Goal: Task Accomplishment & Management: Use online tool/utility

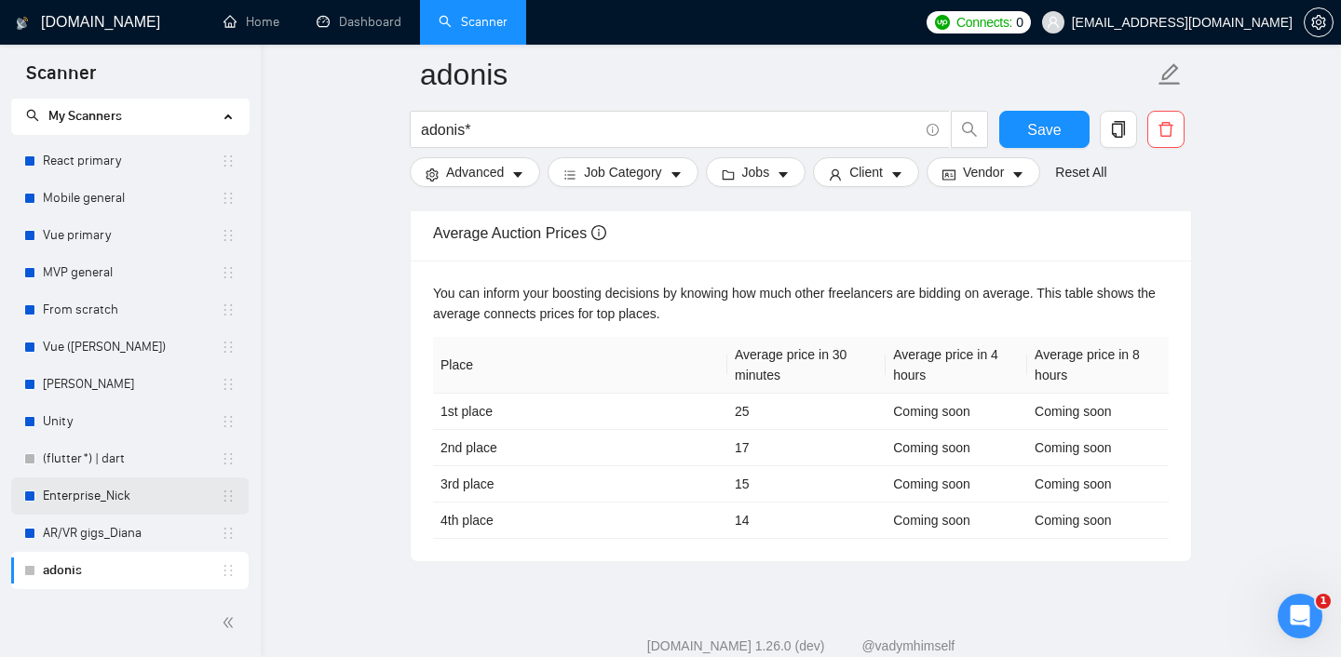
scroll to position [7, 0]
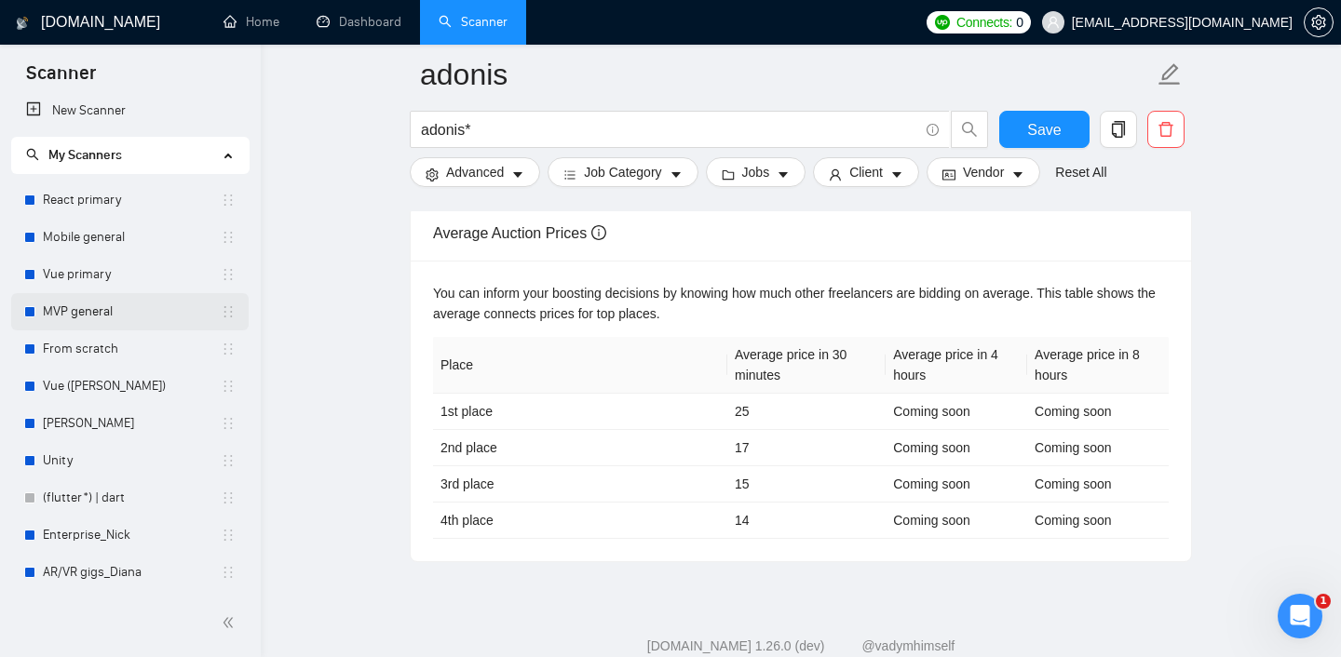
click at [87, 308] on link "MVP general" at bounding box center [132, 311] width 178 height 37
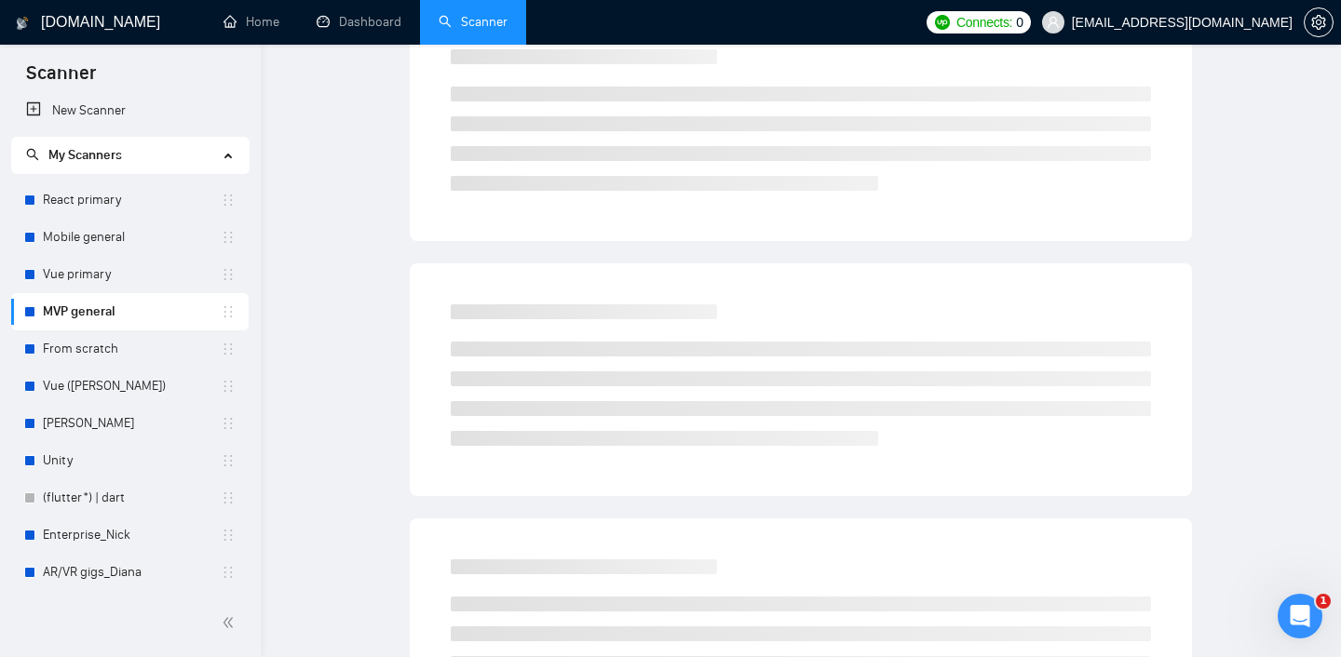
scroll to position [22, 0]
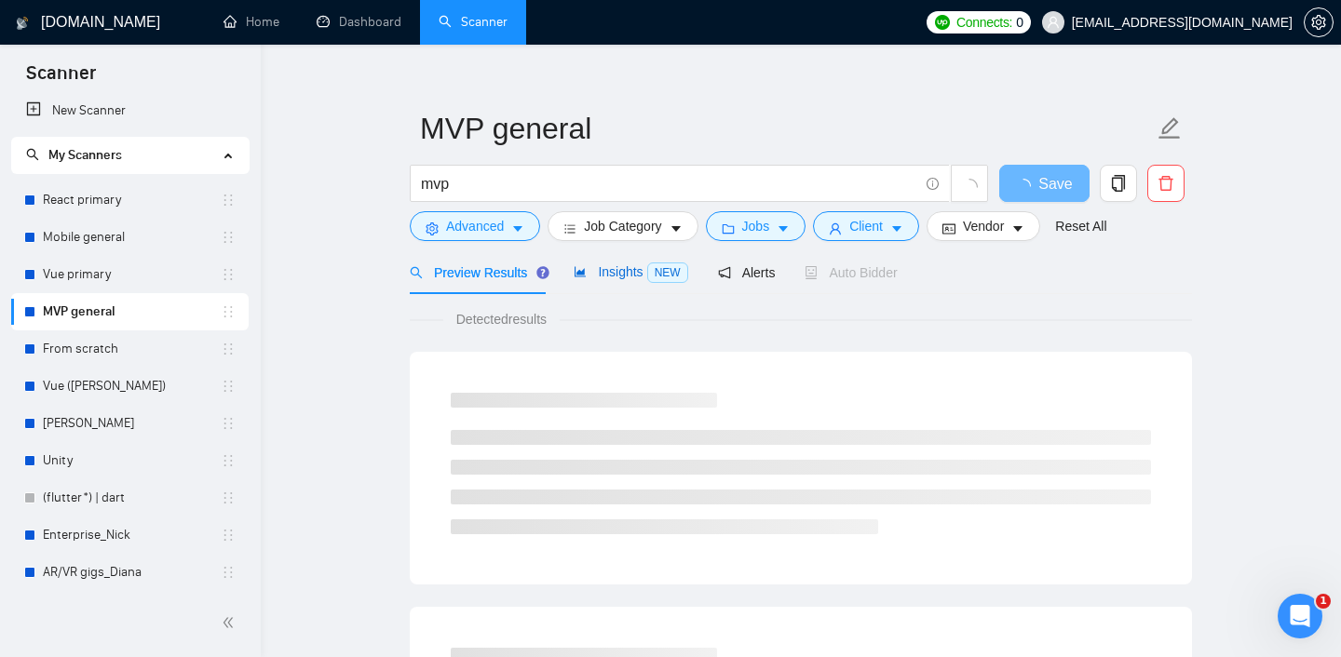
click at [629, 268] on span "Insights NEW" at bounding box center [631, 271] width 114 height 15
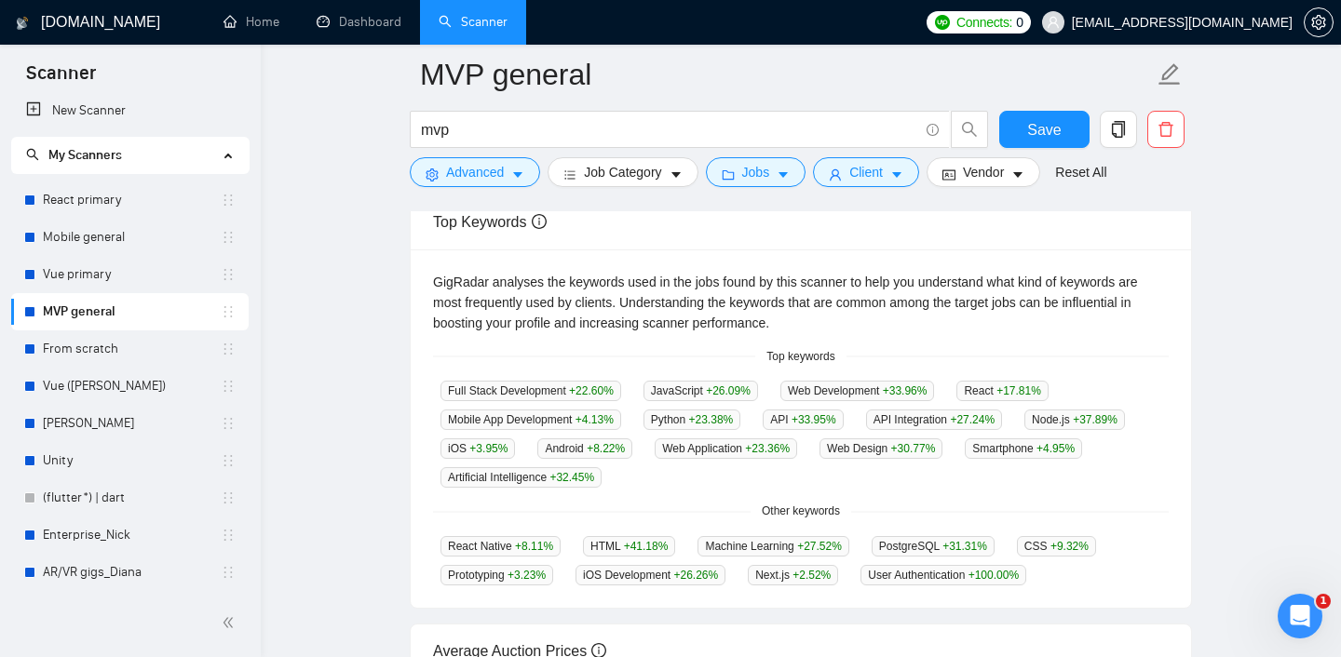
scroll to position [439, 0]
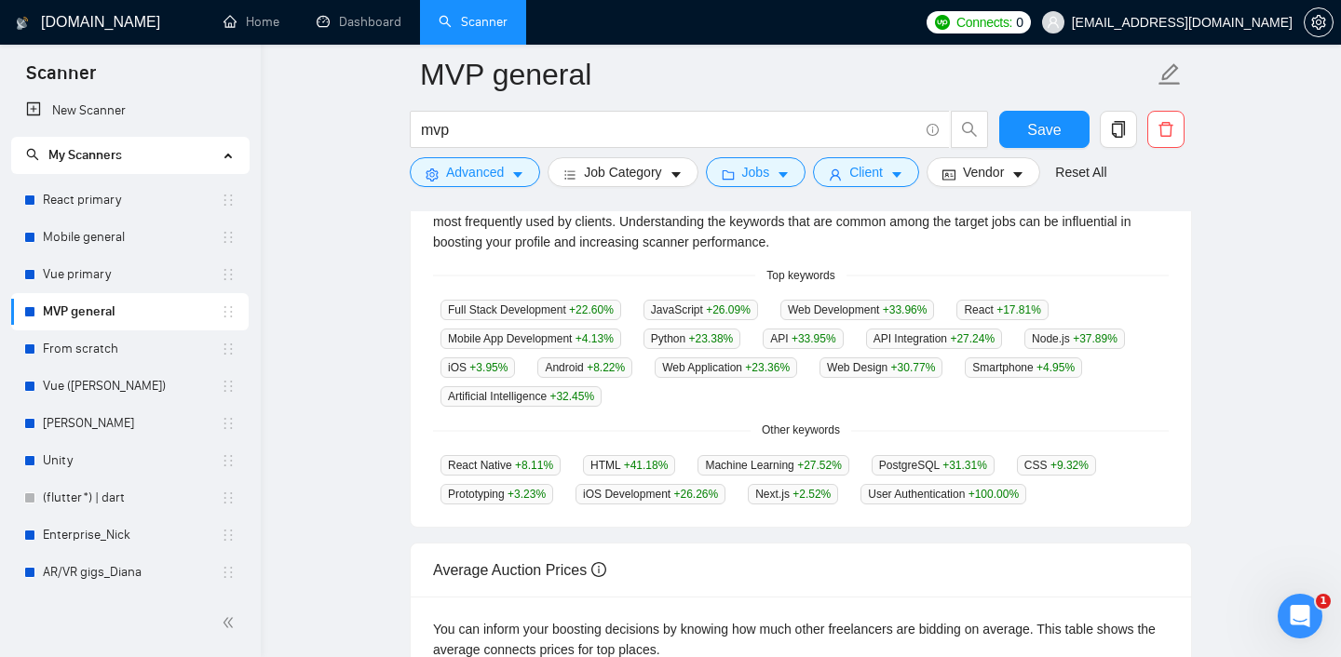
click at [39, 267] on div "Live - Opportunities alerts enabled" at bounding box center [144, 281] width 224 height 39
click at [119, 355] on link "From scratch" at bounding box center [132, 349] width 178 height 37
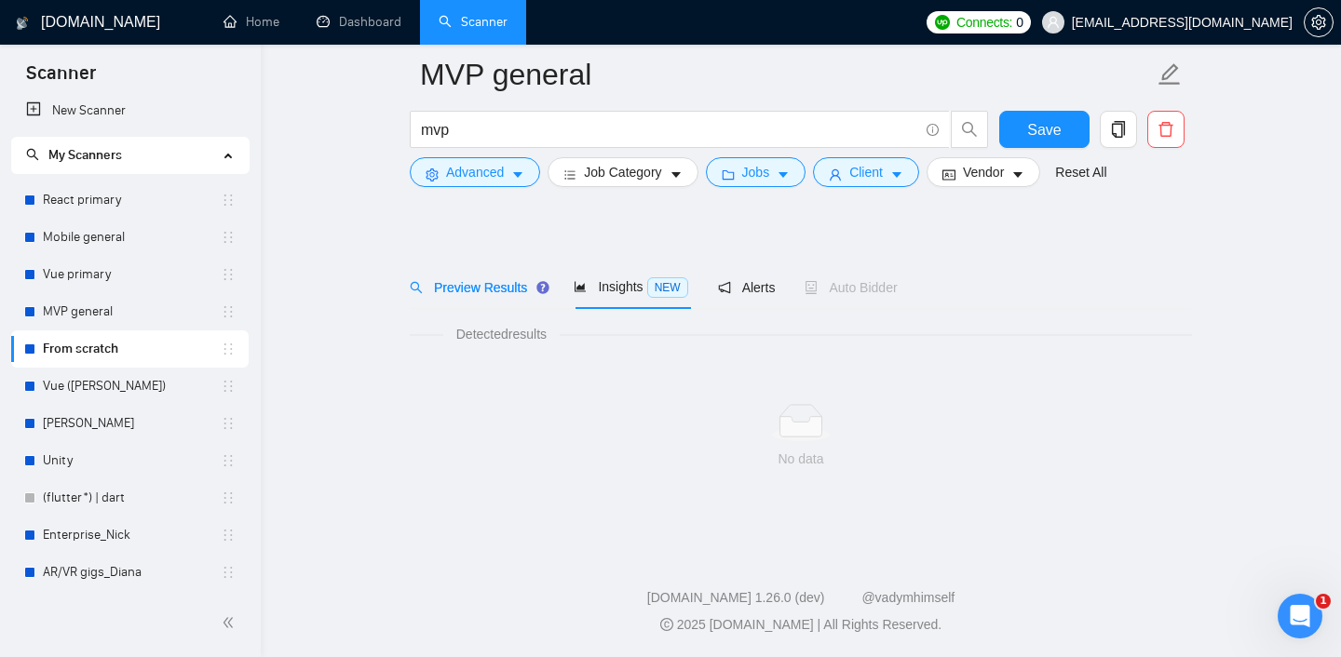
scroll to position [22, 0]
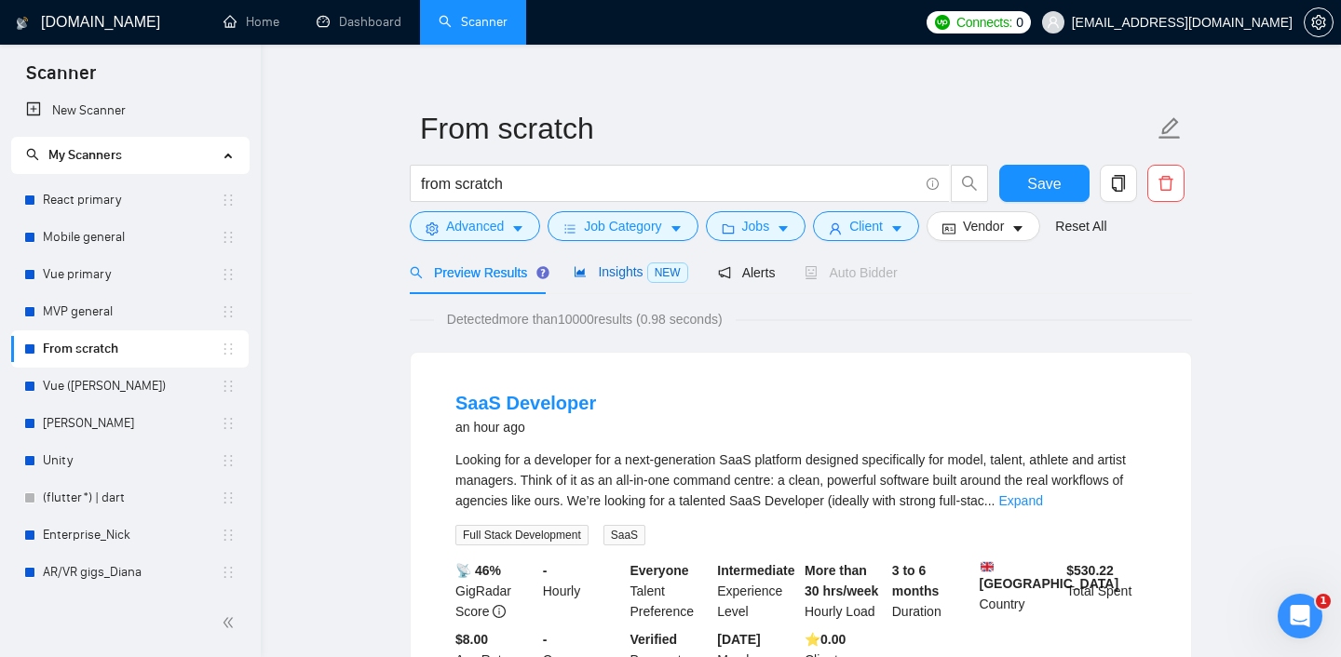
click at [597, 270] on span "Insights NEW" at bounding box center [631, 271] width 114 height 15
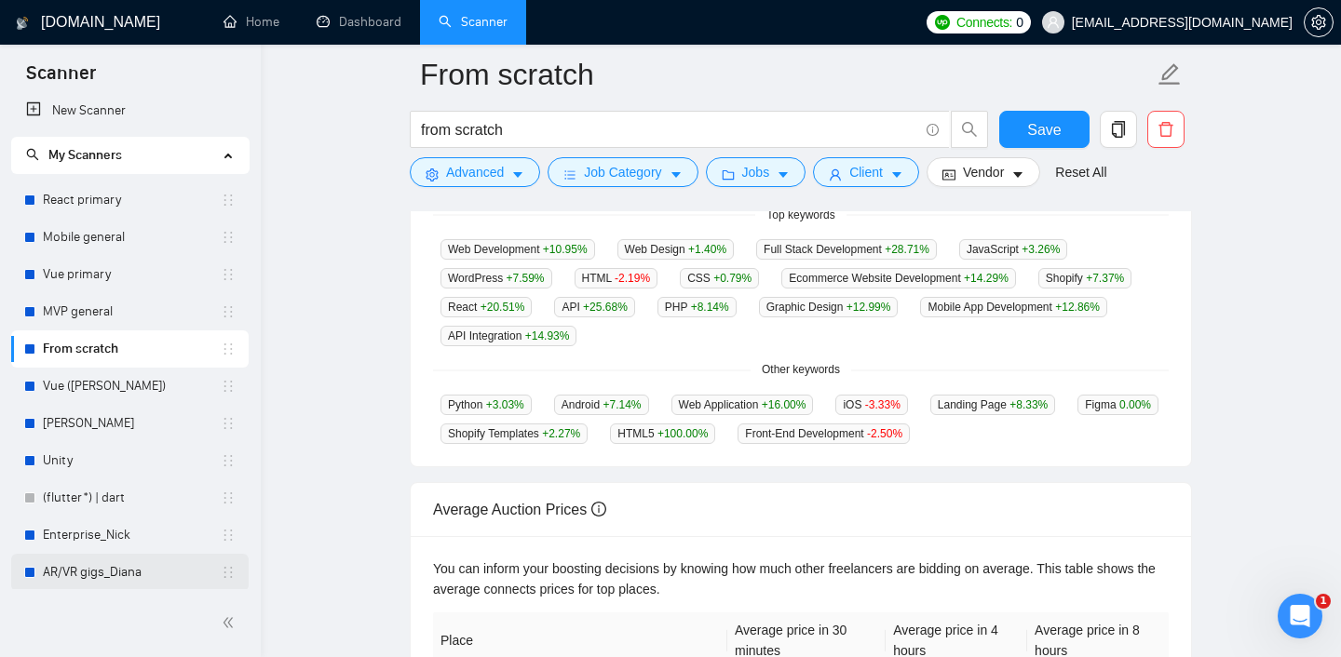
scroll to position [46, 0]
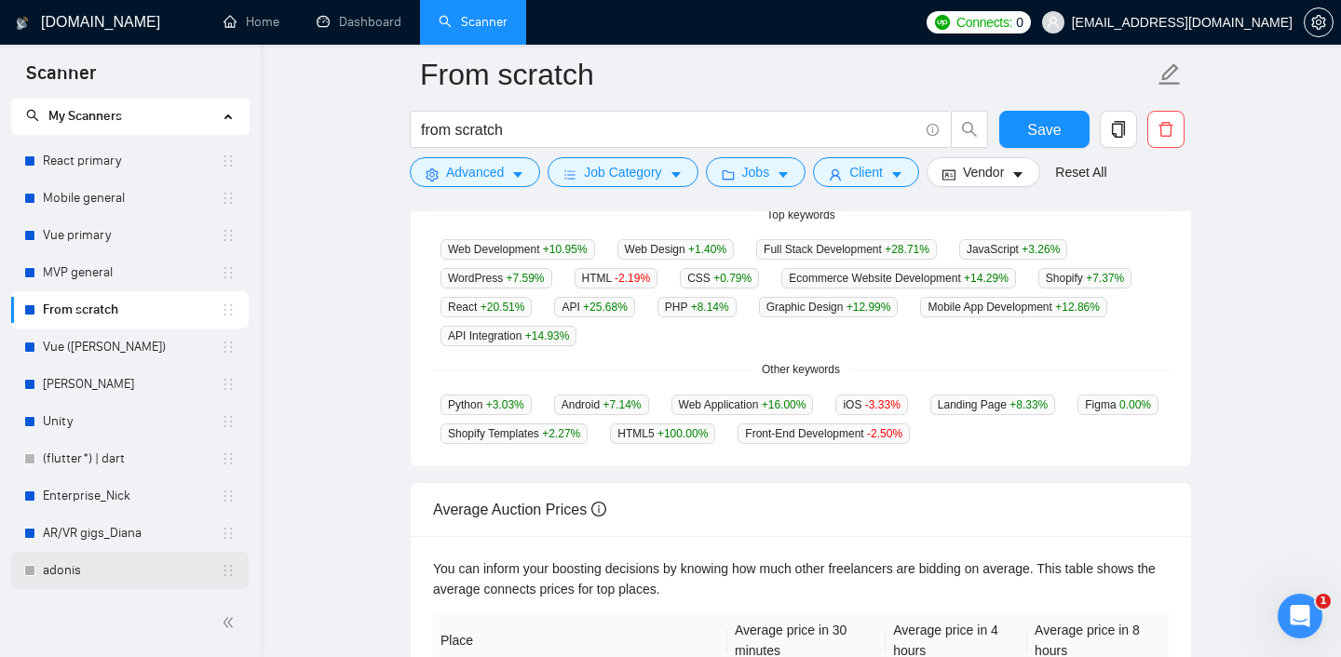
click at [91, 571] on link "adonis" at bounding box center [132, 570] width 178 height 37
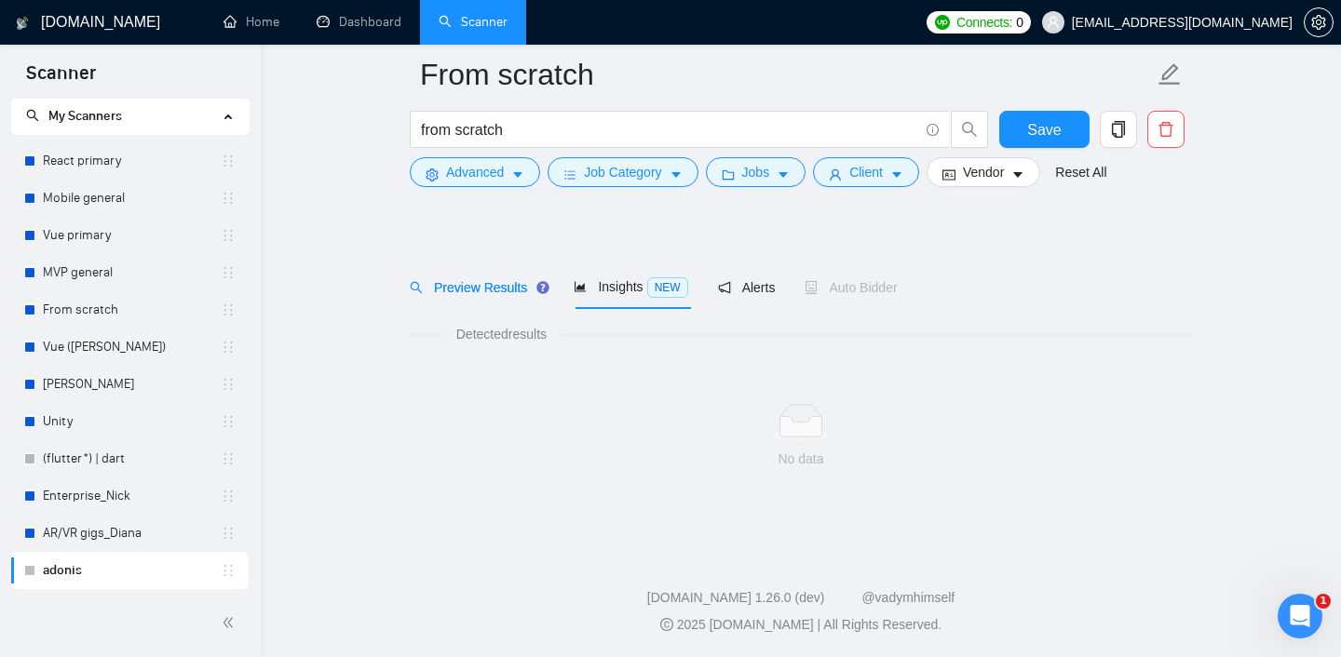
scroll to position [22, 0]
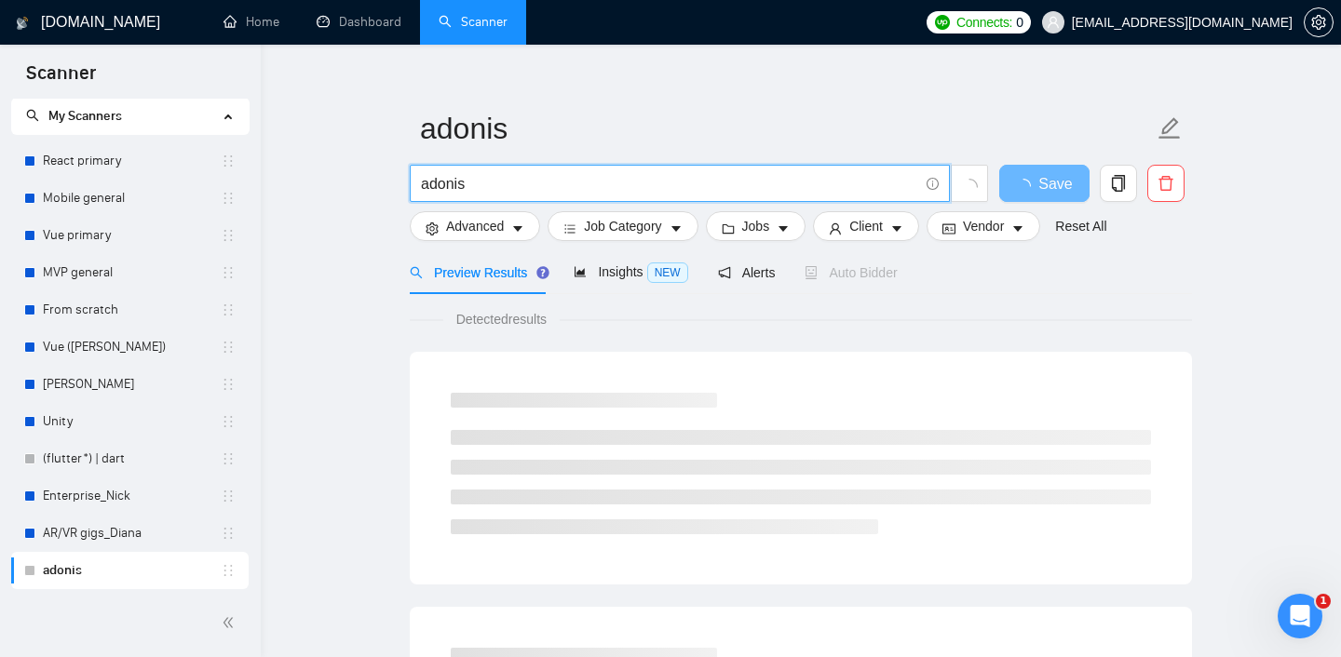
click at [468, 192] on input "adonis" at bounding box center [669, 183] width 497 height 23
click at [443, 186] on input "adonis" at bounding box center [669, 183] width 497 height 23
click at [442, 185] on input "adonis" at bounding box center [669, 183] width 497 height 23
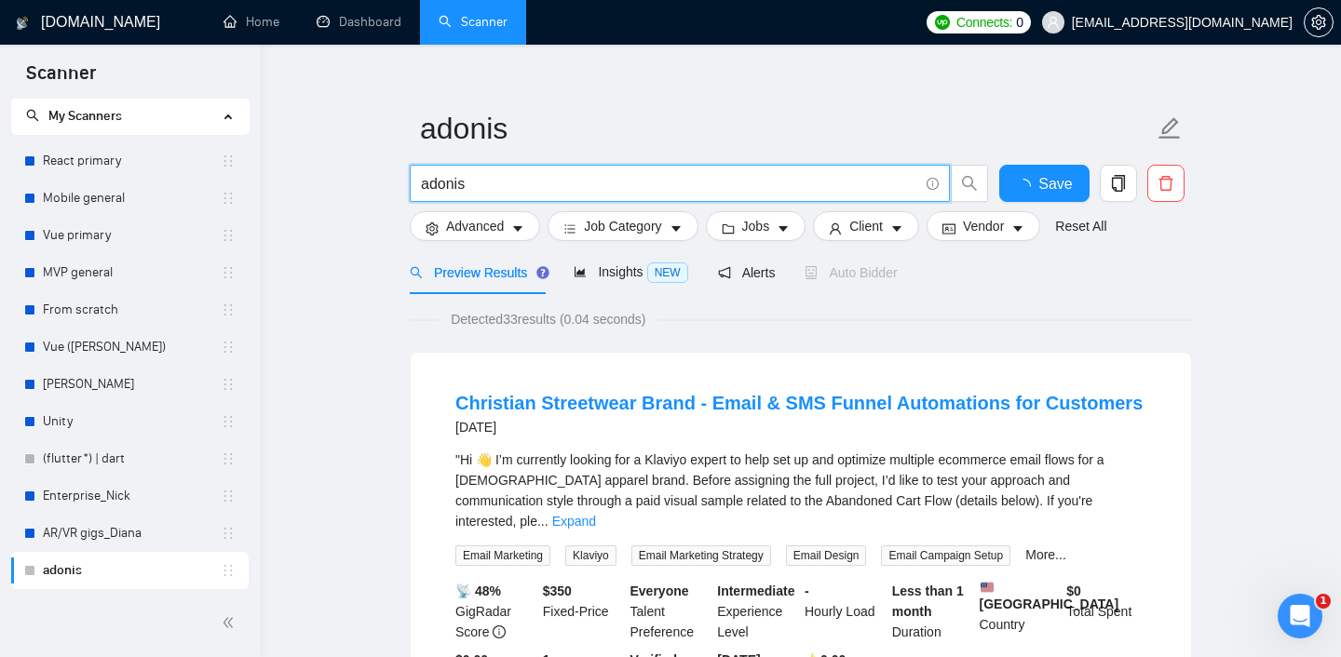
click at [442, 185] on input "adonis" at bounding box center [669, 183] width 497 height 23
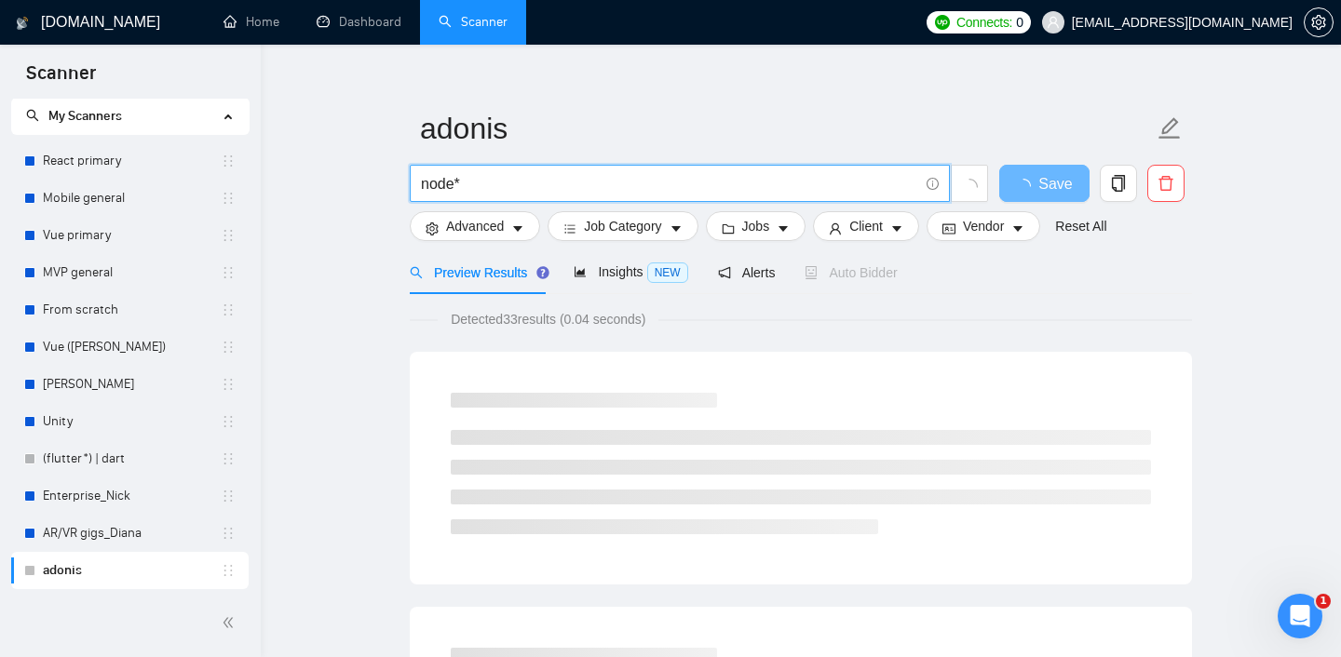
click at [527, 173] on input "node*" at bounding box center [669, 183] width 497 height 23
click at [587, 181] on input "node* | festify*" at bounding box center [669, 183] width 497 height 23
type input "node* | festify* | drizzle* | nest*"
click at [1056, 191] on span "Save" at bounding box center [1044, 183] width 34 height 23
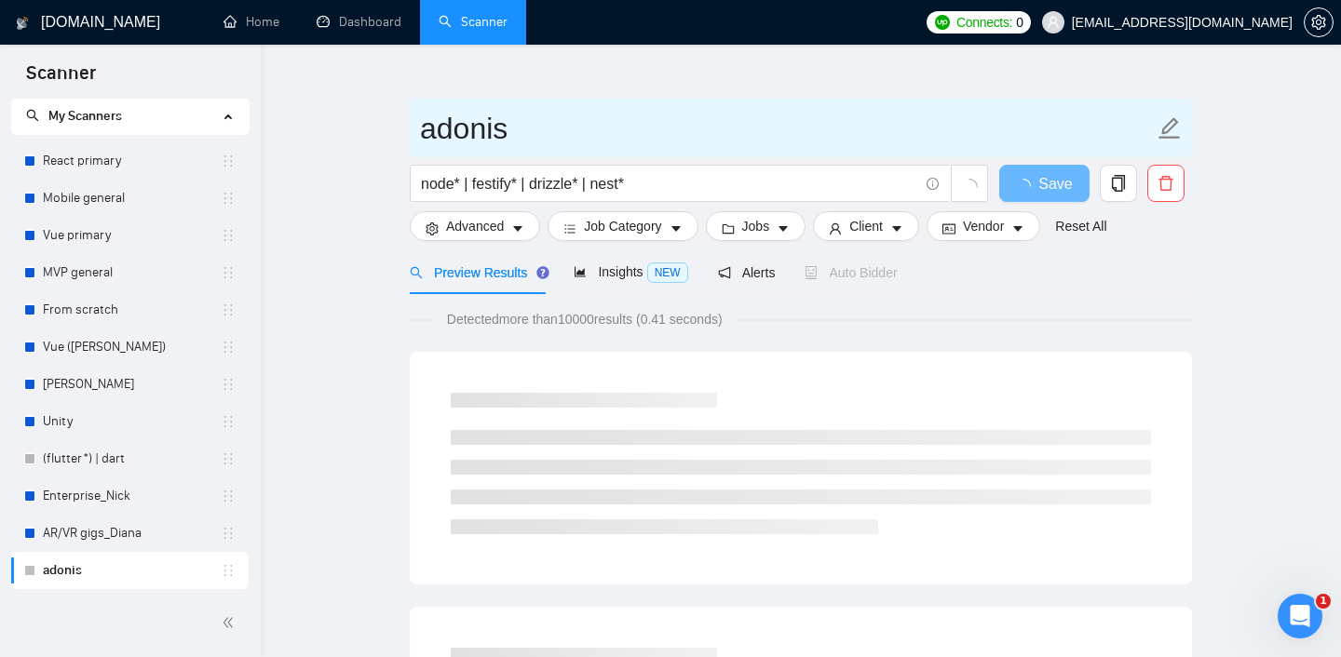
click at [1176, 123] on icon "edit" at bounding box center [1169, 127] width 21 height 21
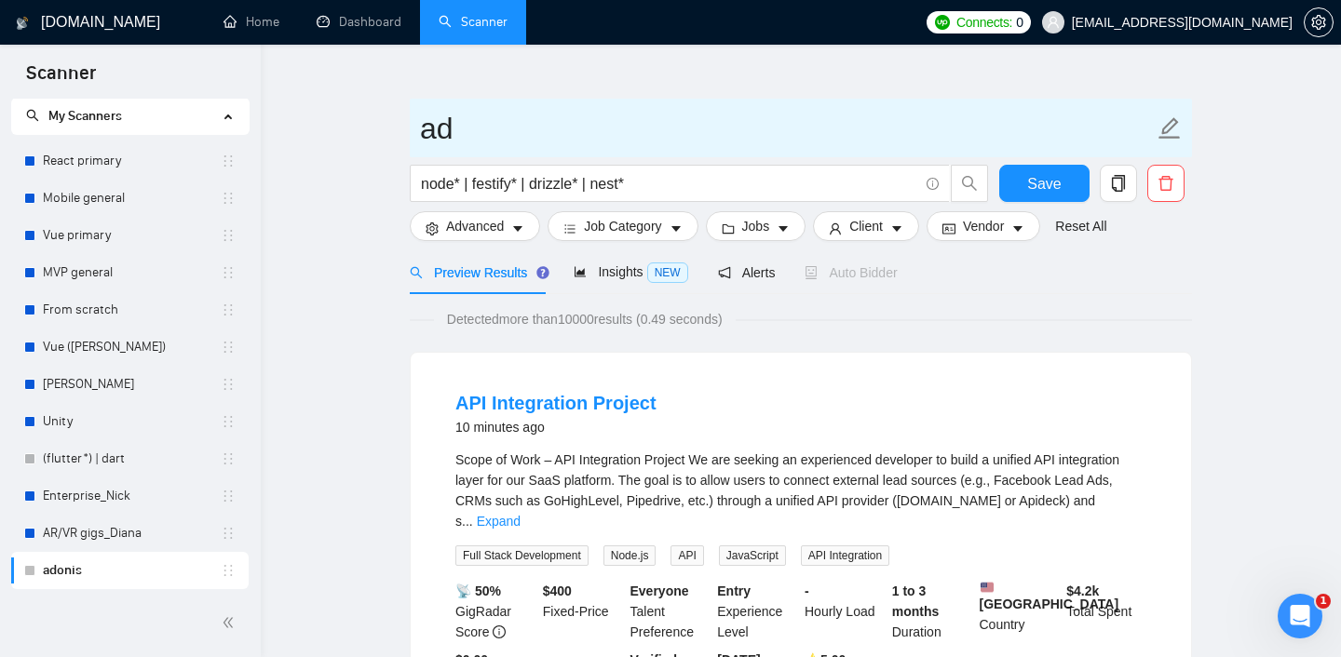
type input "a"
type input "Back-end keys"
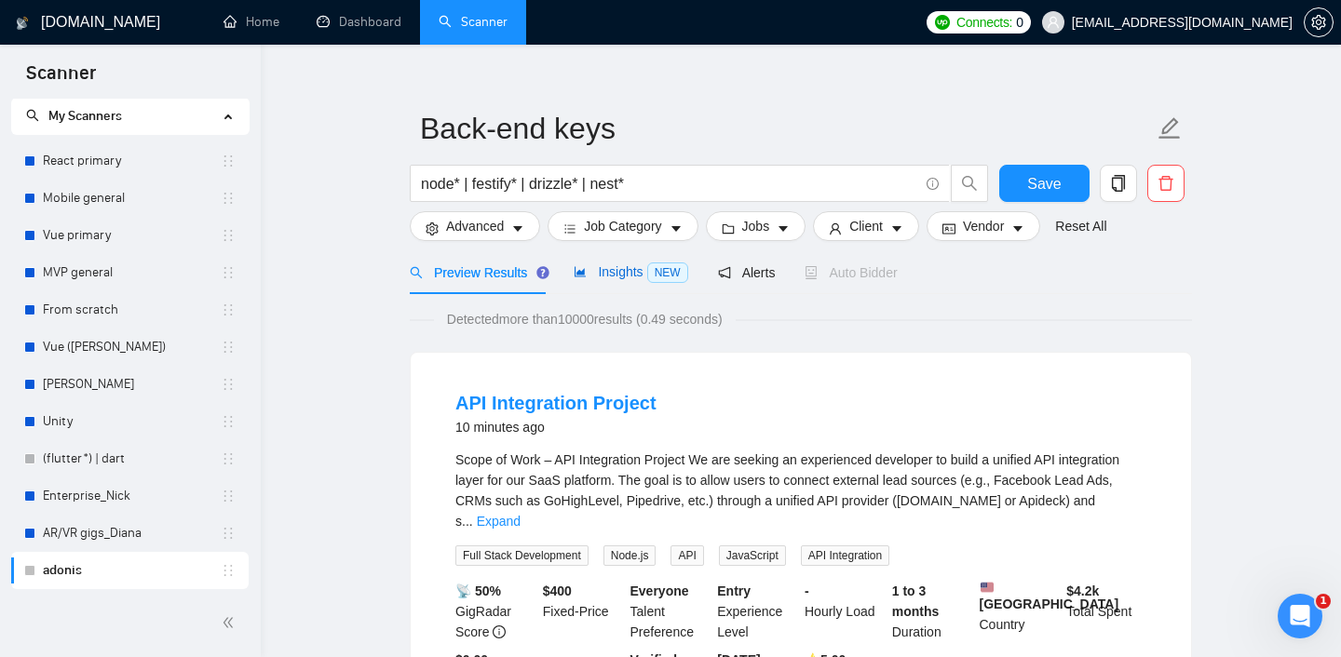
click at [613, 277] on span "Insights NEW" at bounding box center [631, 271] width 114 height 15
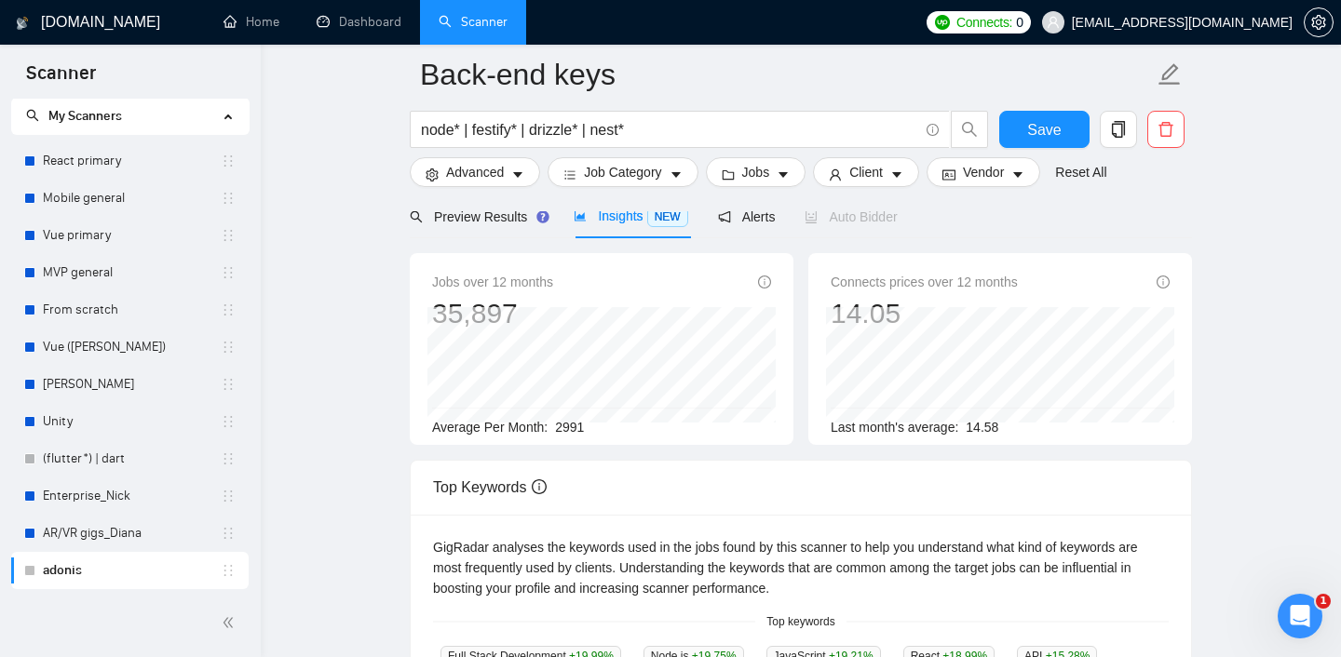
scroll to position [81, 0]
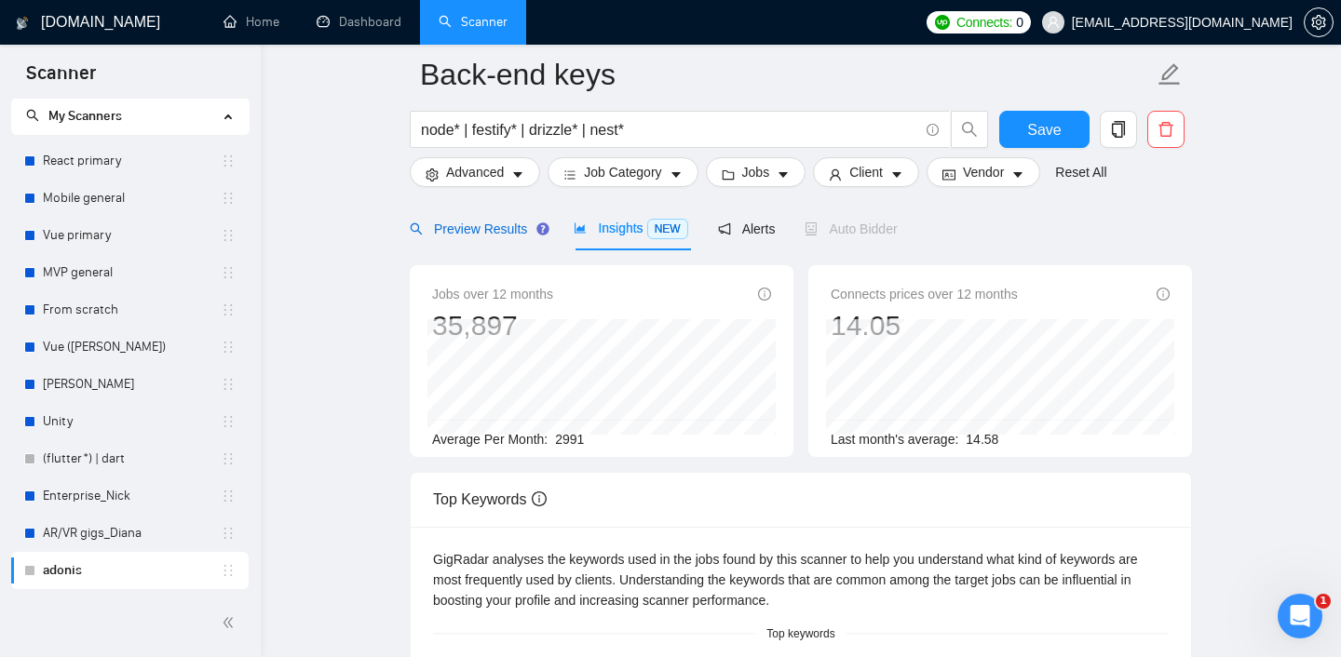
click at [494, 226] on span "Preview Results" at bounding box center [477, 229] width 134 height 15
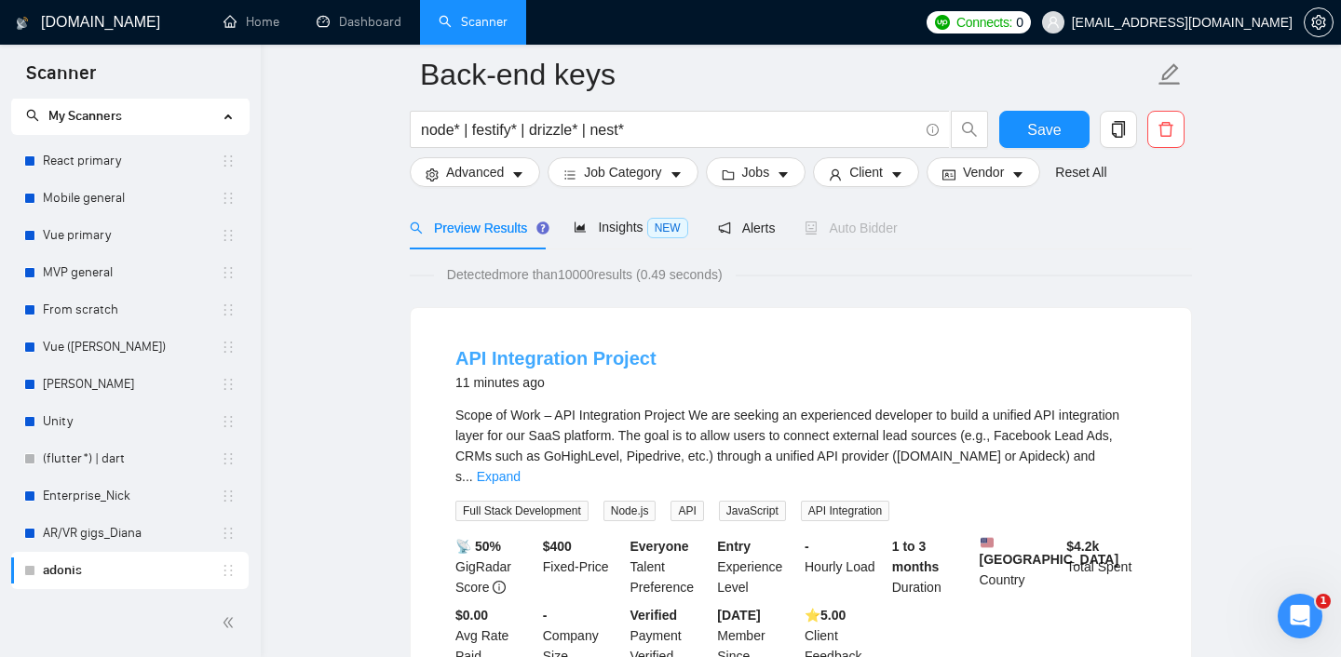
scroll to position [88, 0]
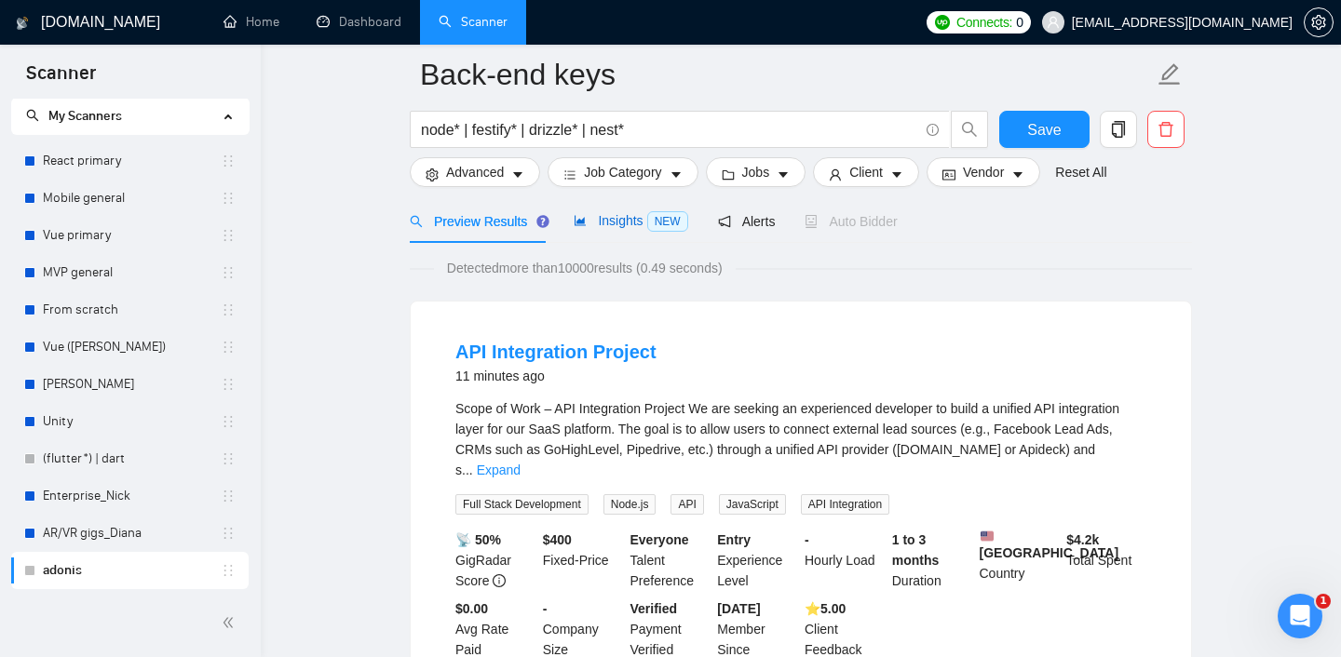
click at [614, 224] on span "Insights NEW" at bounding box center [631, 220] width 114 height 15
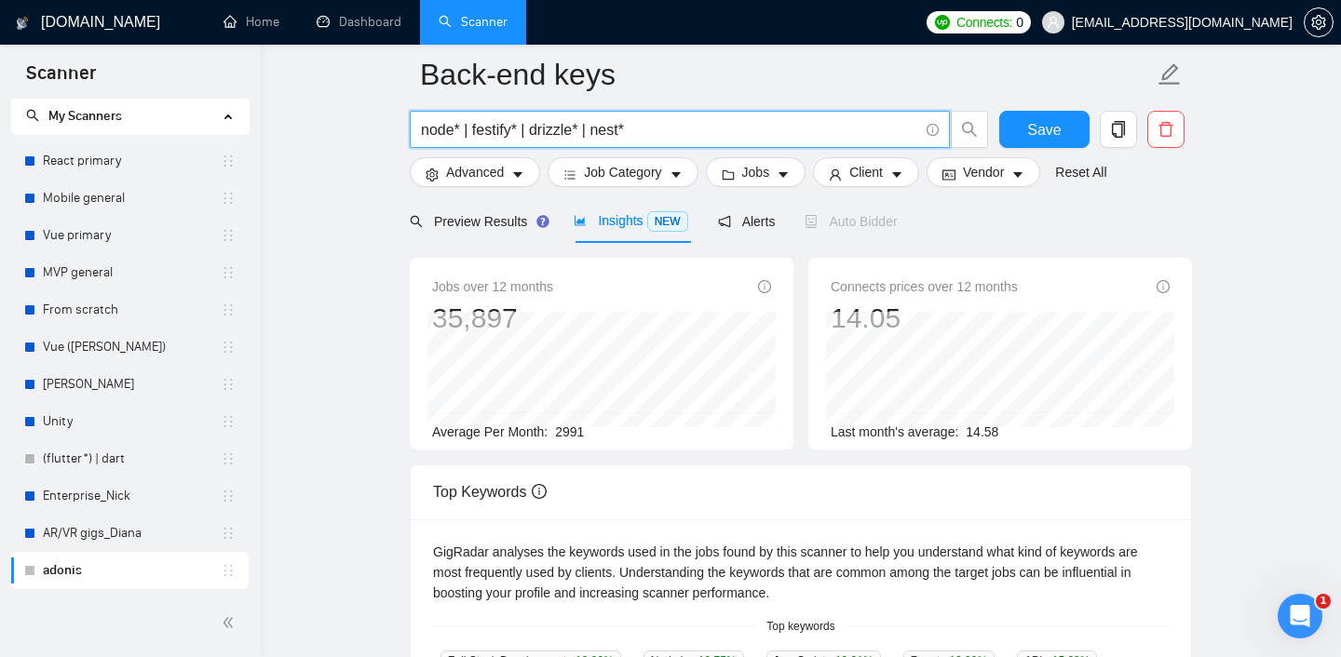
click at [470, 130] on input "node* | festify* | drizzle* | nest*" at bounding box center [669, 129] width 497 height 23
click at [519, 134] on input "node* festify* | drizzle* | nest*" at bounding box center [669, 129] width 497 height 23
click at [582, 132] on input "node* festify* drizzle* | nest*" at bounding box center [669, 129] width 497 height 23
click at [517, 129] on input "node* festify* drizzle* OR nest*" at bounding box center [669, 129] width 497 height 23
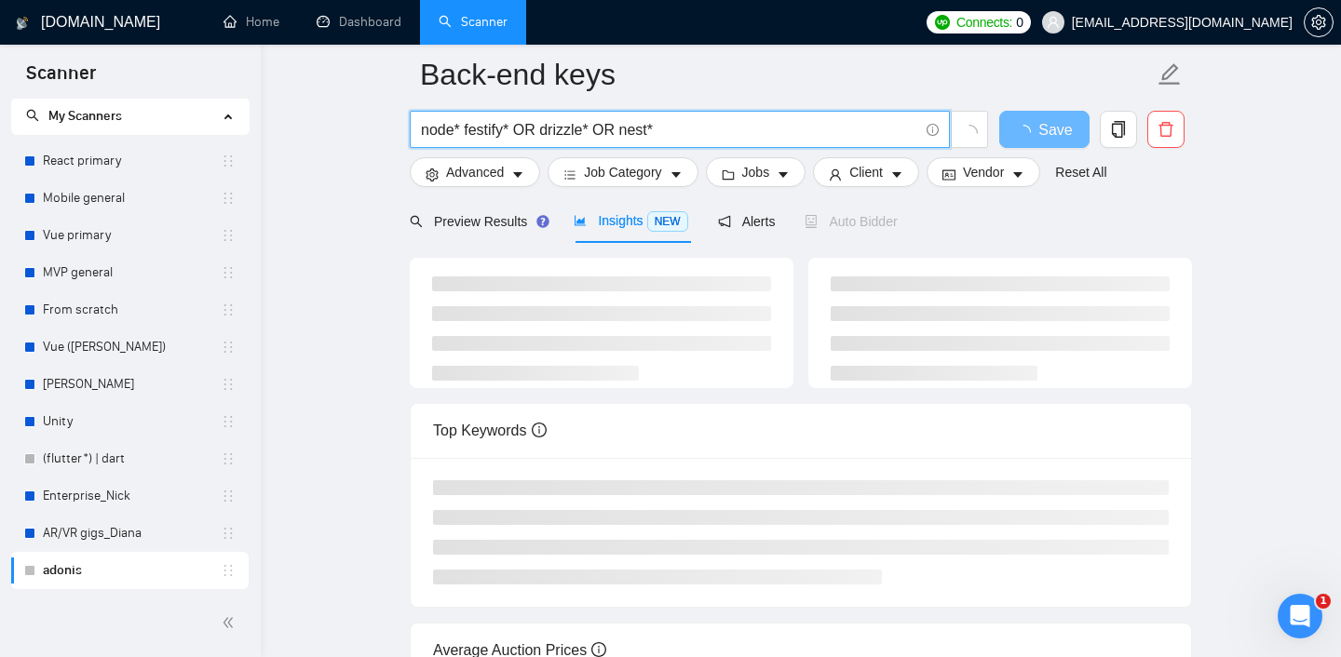
click at [465, 132] on input "node* festify* OR drizzle* OR nest*" at bounding box center [669, 129] width 497 height 23
type input "node* OR festify* OR drizzle* OR nest*"
click at [1039, 134] on span "Save" at bounding box center [1055, 129] width 34 height 23
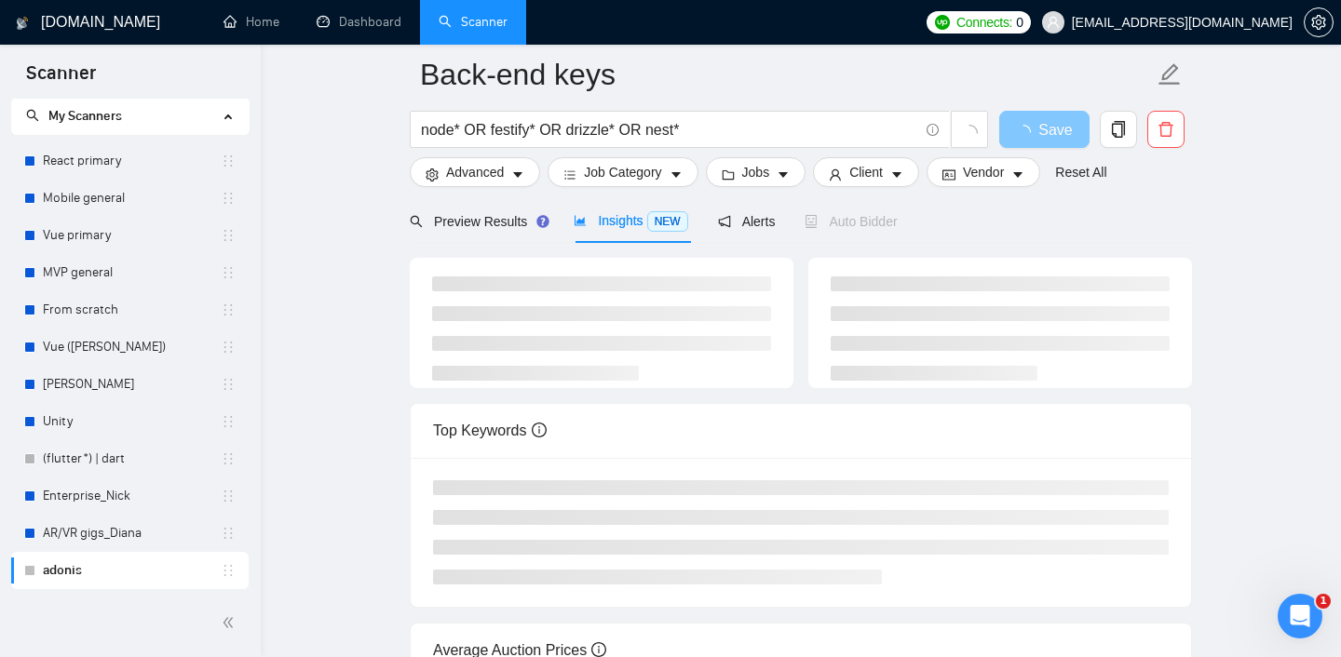
click at [1039, 134] on span "Save" at bounding box center [1055, 129] width 34 height 23
click at [461, 210] on div at bounding box center [801, 203] width 782 height 15
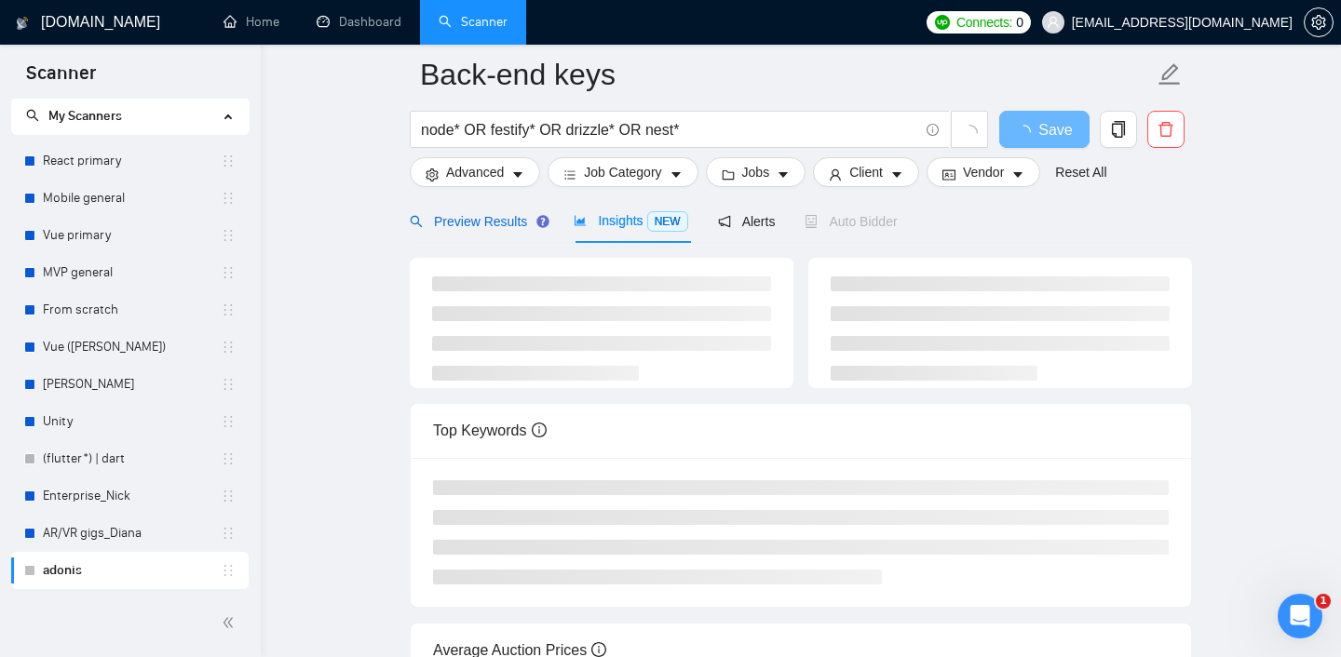
click at [460, 217] on span "Preview Results" at bounding box center [477, 221] width 134 height 15
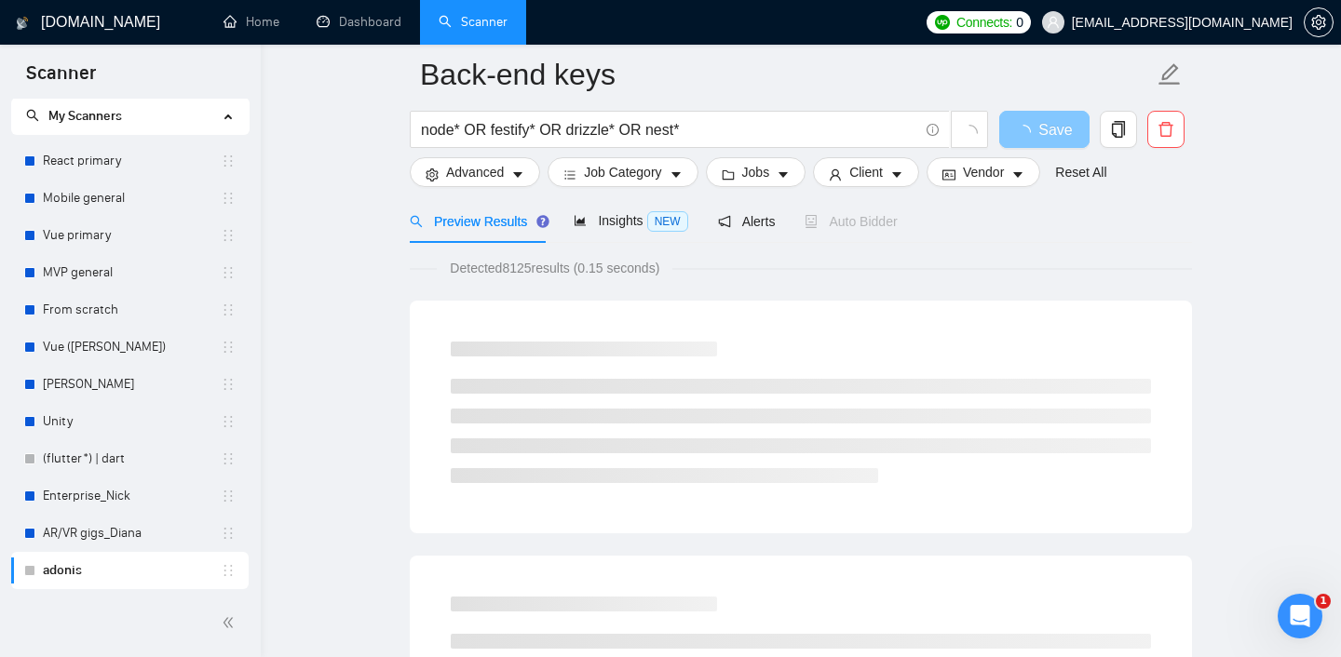
click at [1064, 134] on span "Save" at bounding box center [1055, 129] width 34 height 23
click at [1064, 133] on span "Save" at bounding box center [1055, 129] width 34 height 23
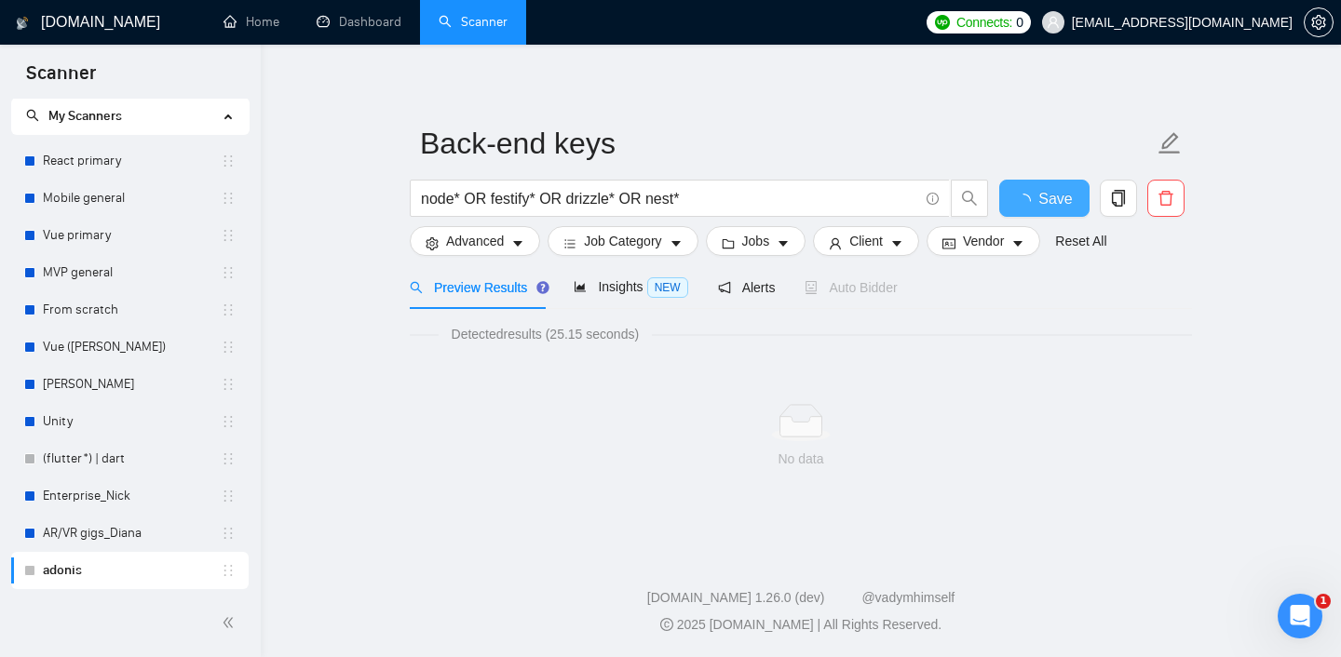
scroll to position [7, 0]
click at [425, 396] on div "No data" at bounding box center [801, 436] width 782 height 155
click at [599, 286] on span "Insights NEW" at bounding box center [631, 286] width 114 height 15
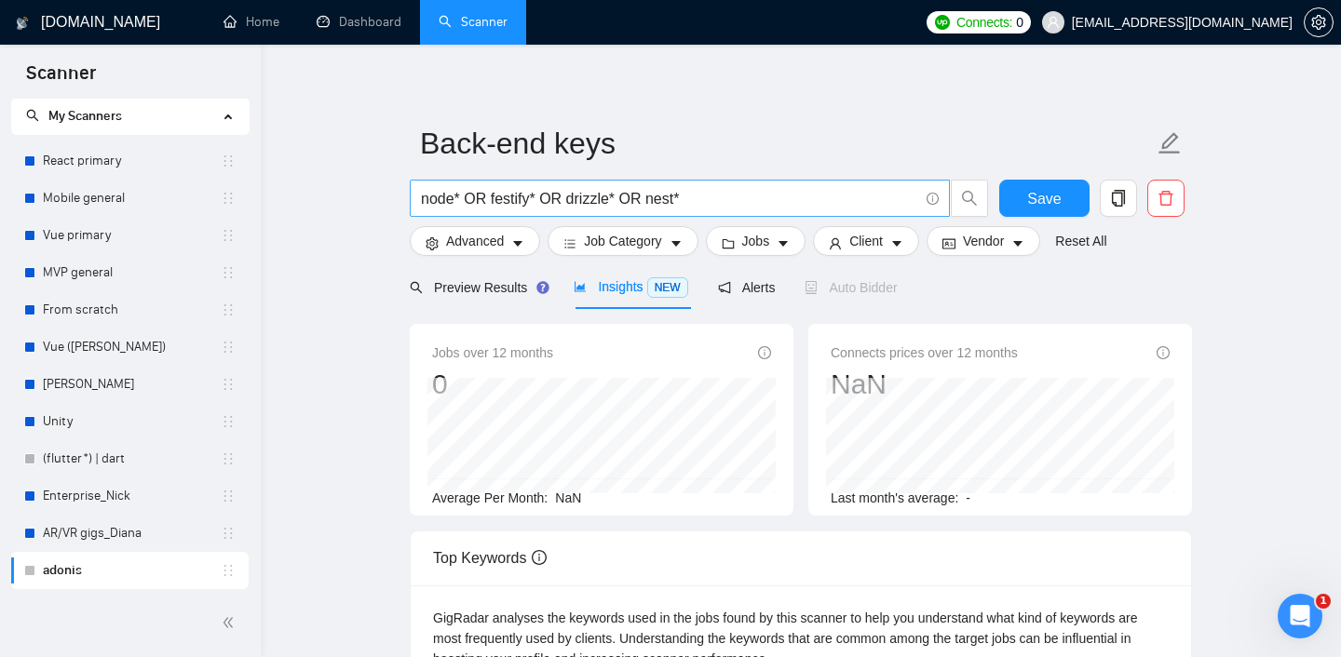
click at [483, 196] on input "node* OR festify* OR drizzle* OR nest*" at bounding box center [669, 198] width 497 height 23
click at [540, 199] on input "node* festify* OR drizzle* OR nest*" at bounding box center [669, 198] width 497 height 23
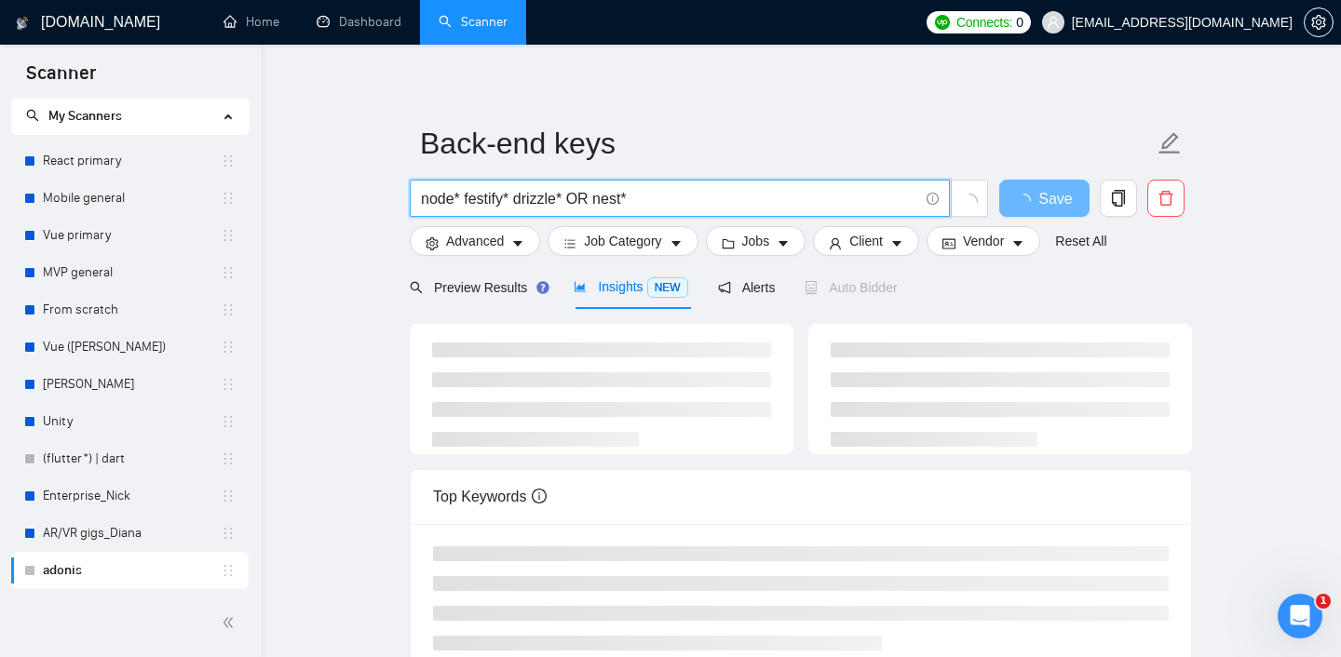
click at [594, 187] on input "node* festify* drizzle* OR nest*" at bounding box center [669, 198] width 497 height 23
click at [936, 197] on icon "info-circle" at bounding box center [932, 199] width 12 height 12
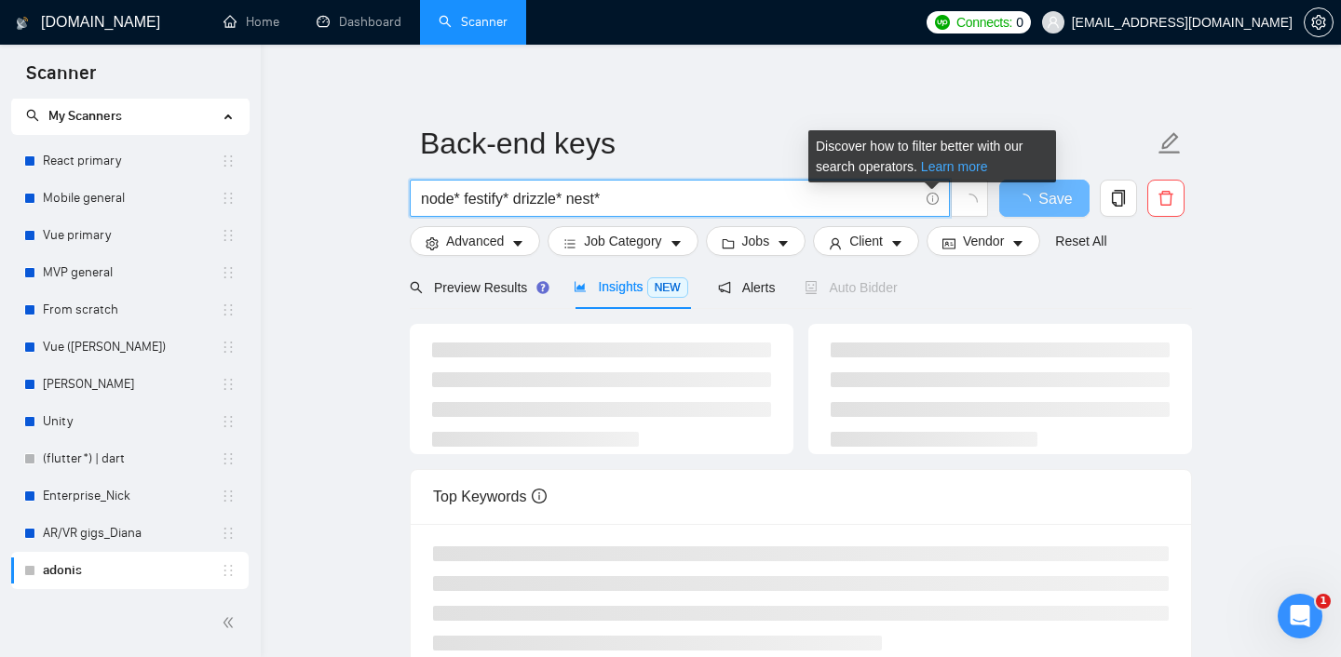
click at [946, 170] on link "Learn more" at bounding box center [954, 166] width 67 height 15
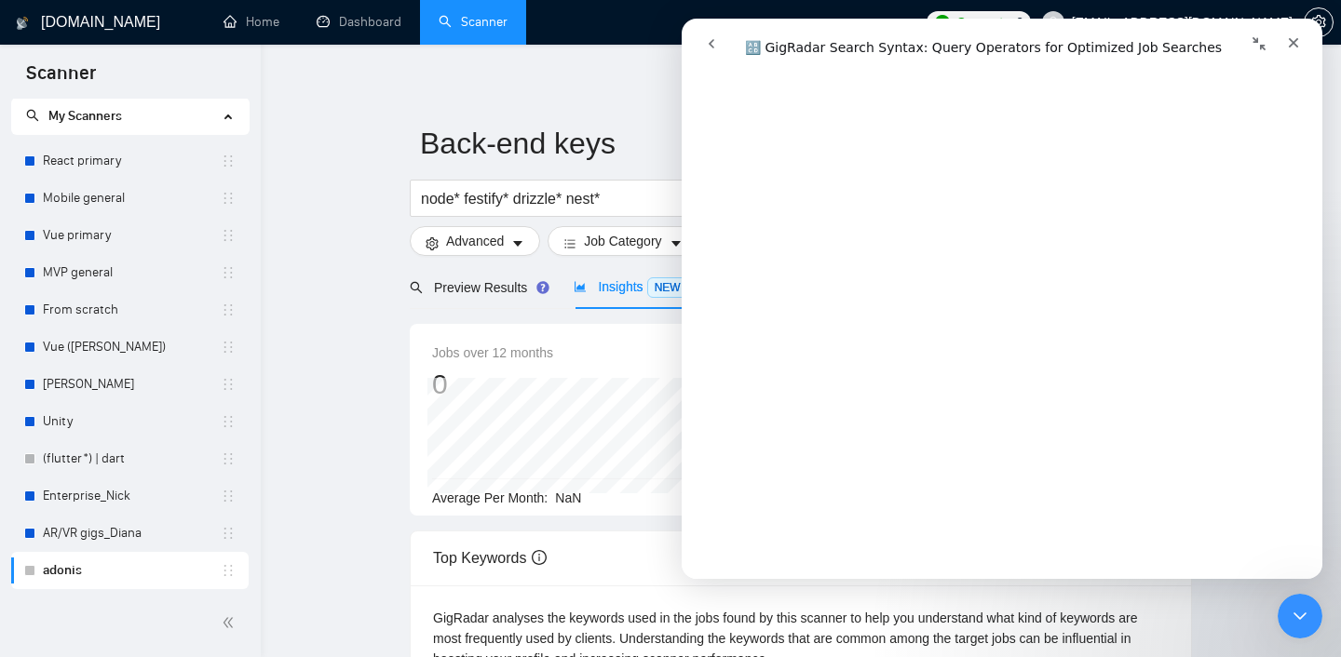
scroll to position [4474, 0]
click at [1290, 39] on icon "Close" at bounding box center [1294, 43] width 10 height 10
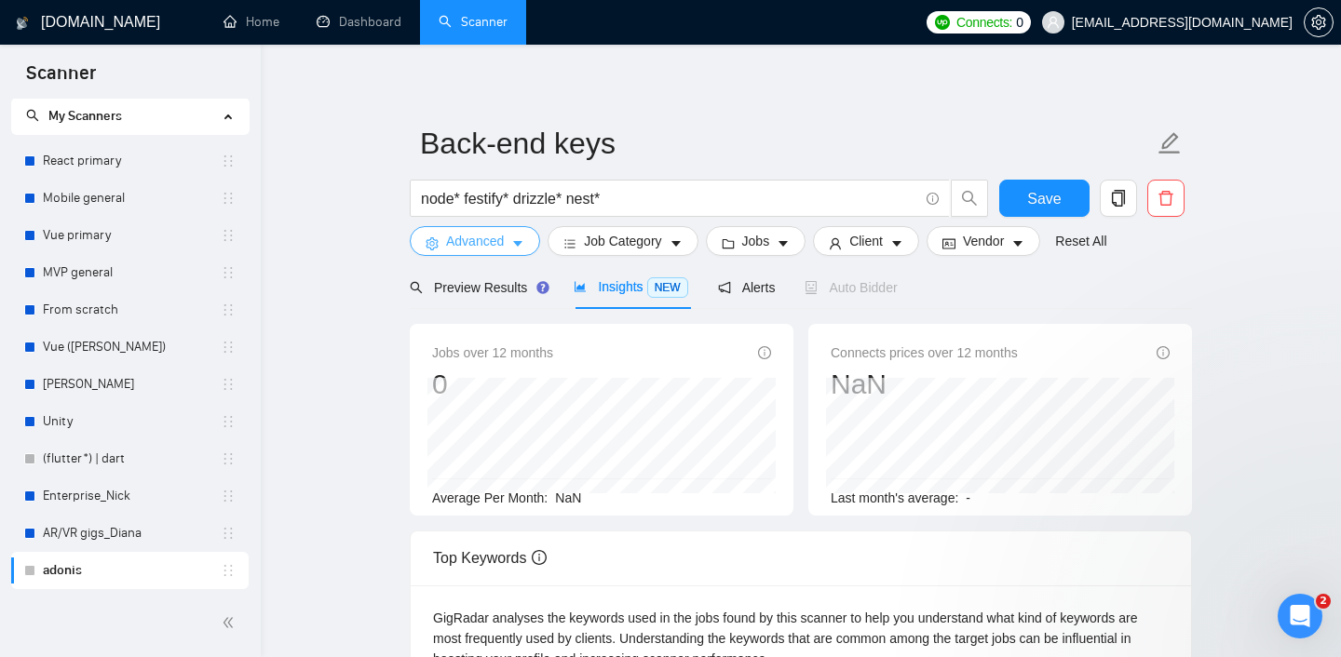
scroll to position [0, 0]
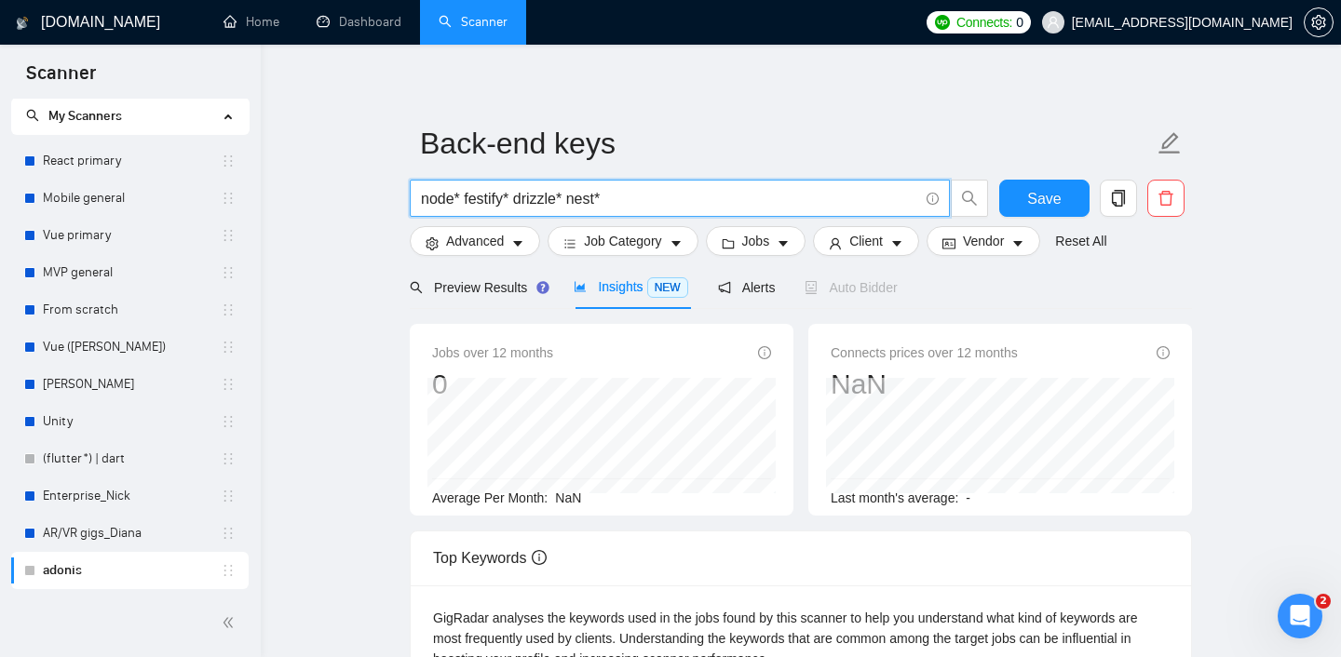
click at [463, 205] on input "node* festify* drizzle* nest*" at bounding box center [669, 198] width 497 height 23
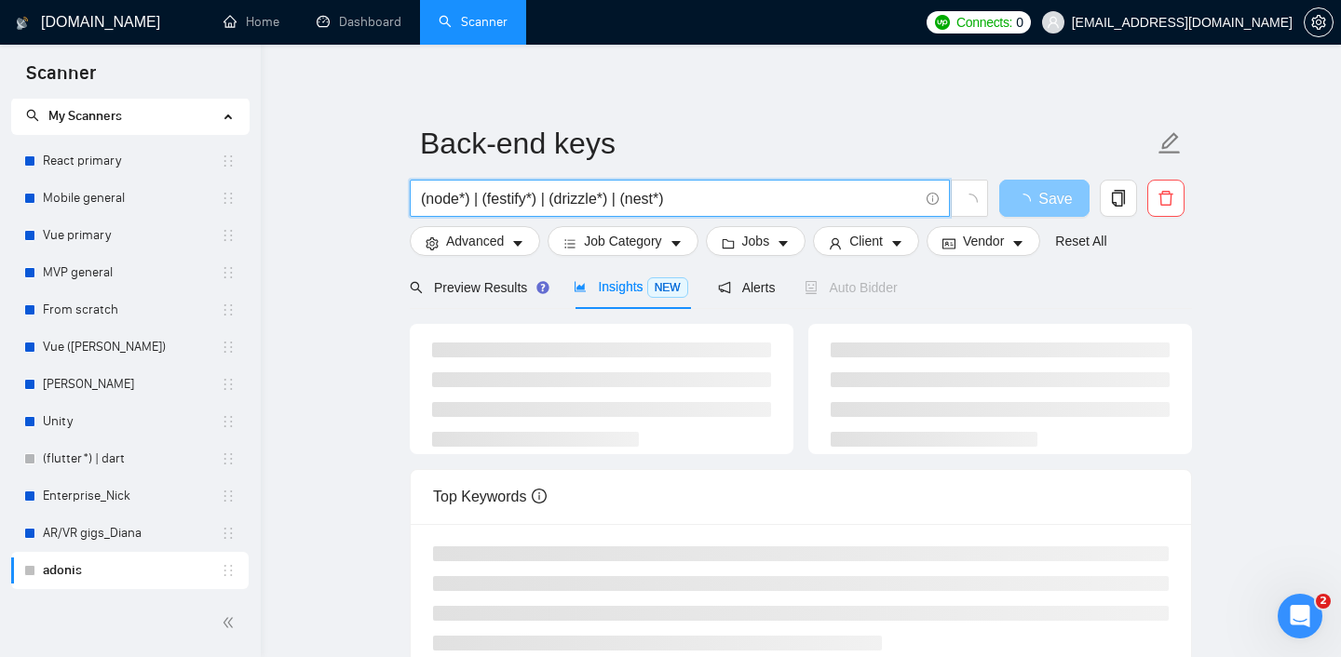
type input "(node*) | (festify*) | (drizzle*) | (nest*)"
click at [1054, 204] on span "Save" at bounding box center [1055, 198] width 34 height 23
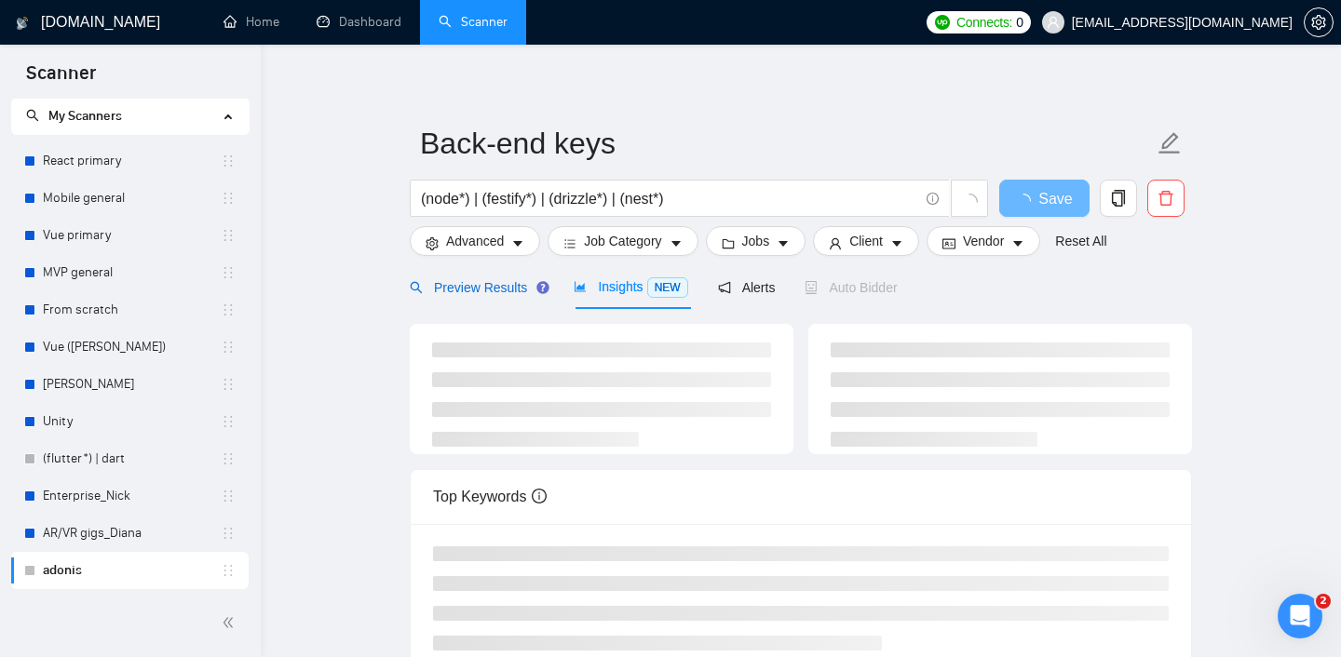
click at [468, 290] on span "Preview Results" at bounding box center [477, 287] width 134 height 15
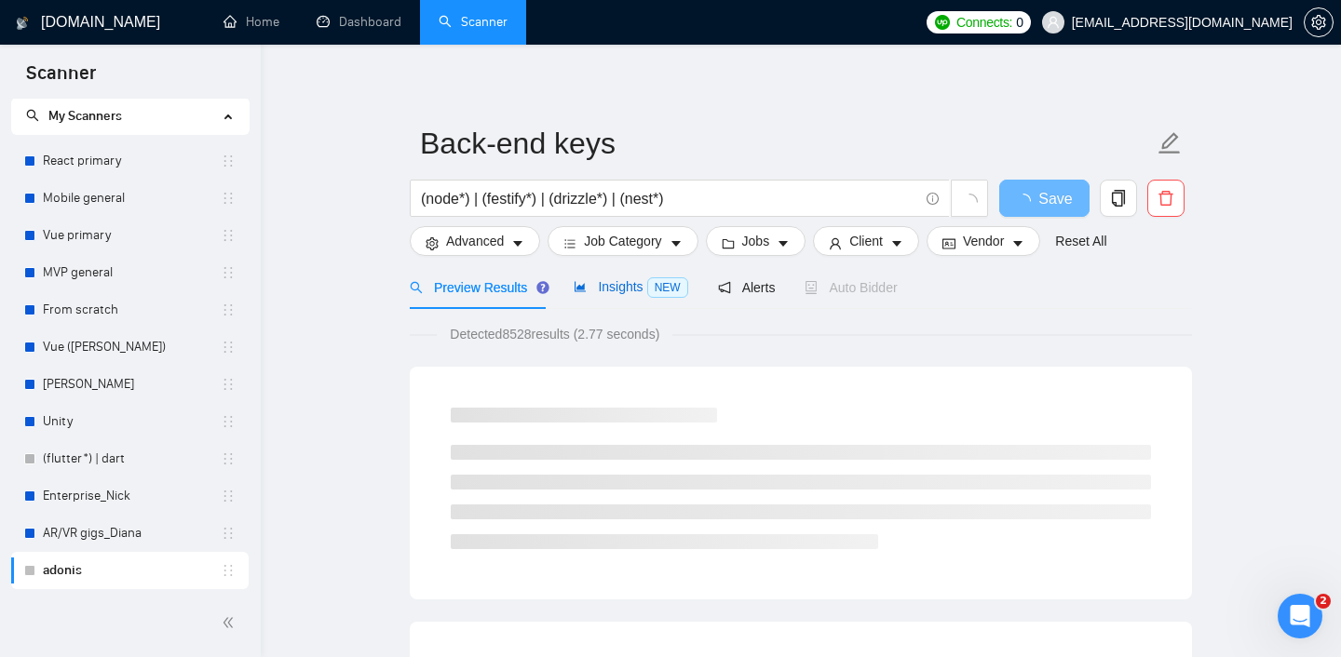
click at [624, 289] on span "Insights NEW" at bounding box center [631, 286] width 114 height 15
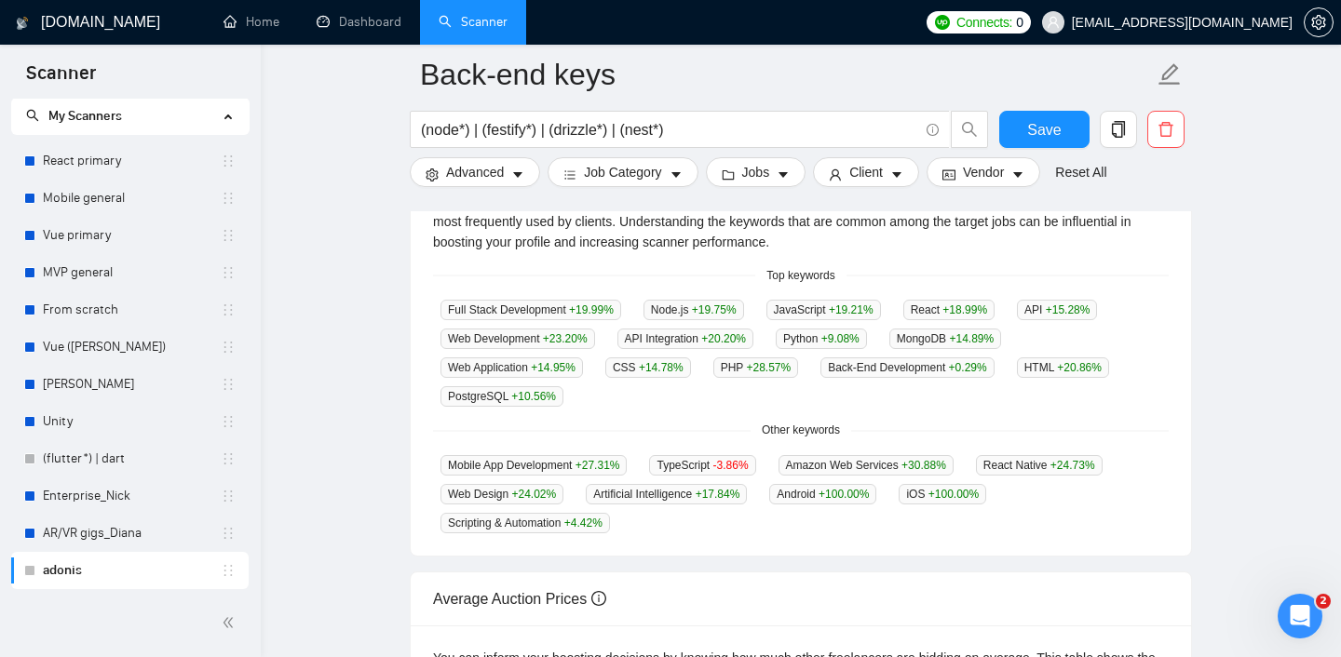
scroll to position [480, 0]
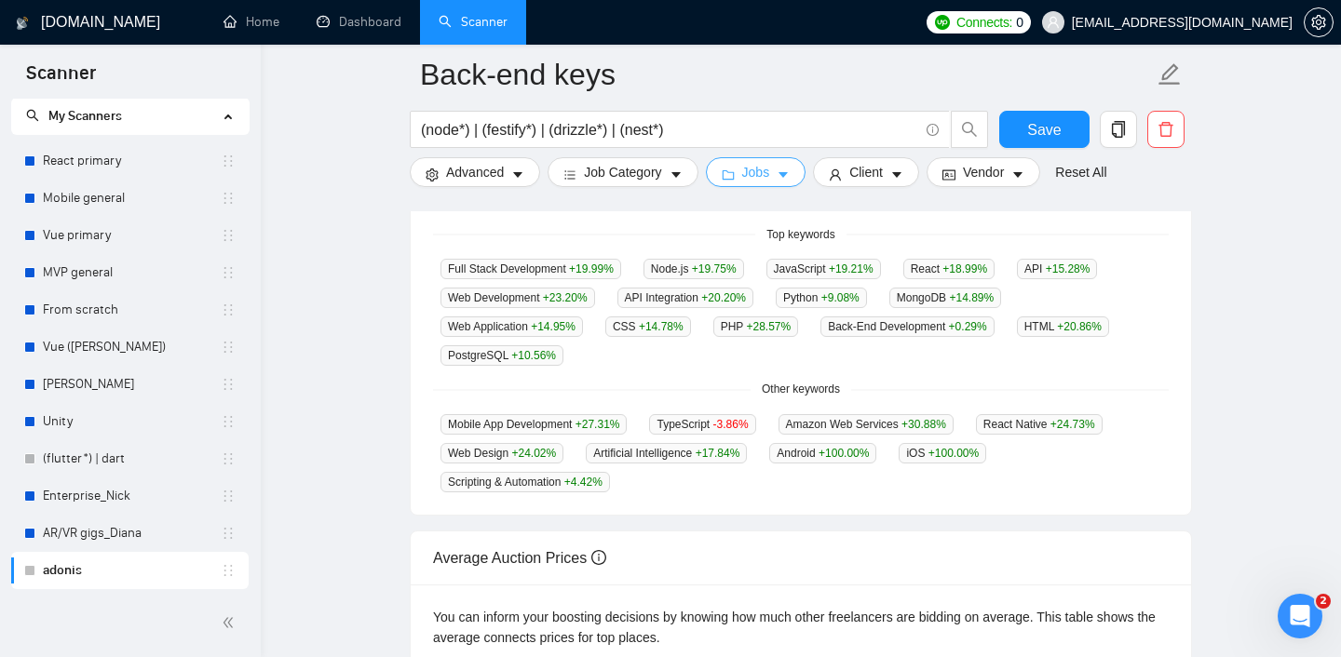
click at [740, 182] on button "Jobs" at bounding box center [756, 172] width 101 height 30
